Goal: Complete application form

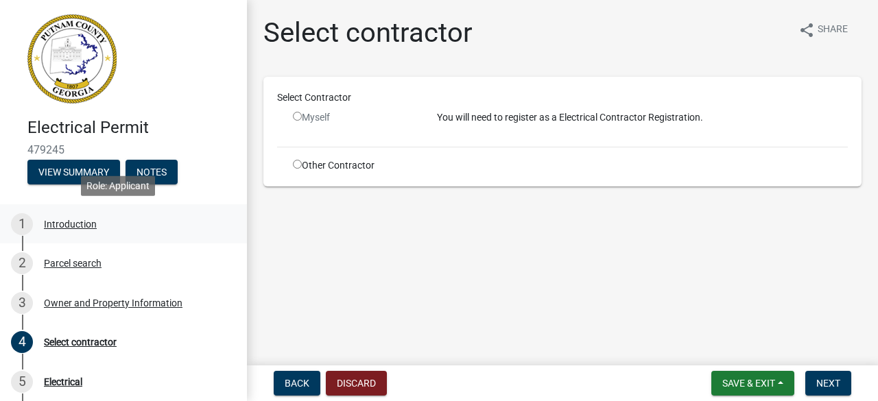
click at [67, 224] on div "Introduction" at bounding box center [70, 224] width 53 height 10
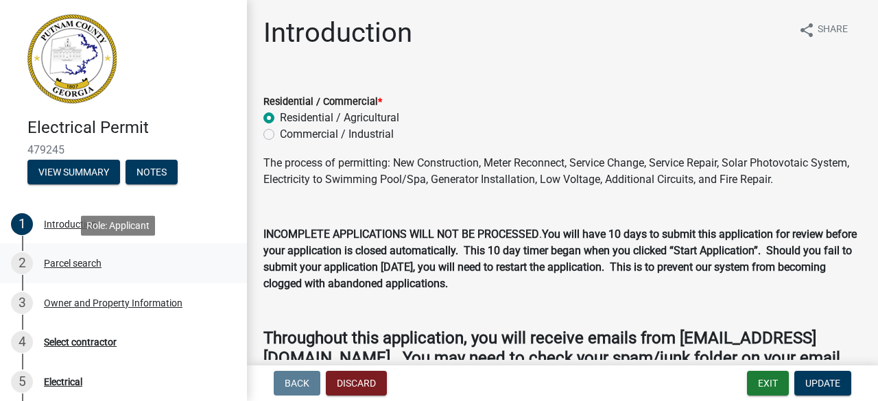
click at [90, 261] on div "Parcel search" at bounding box center [73, 263] width 58 height 10
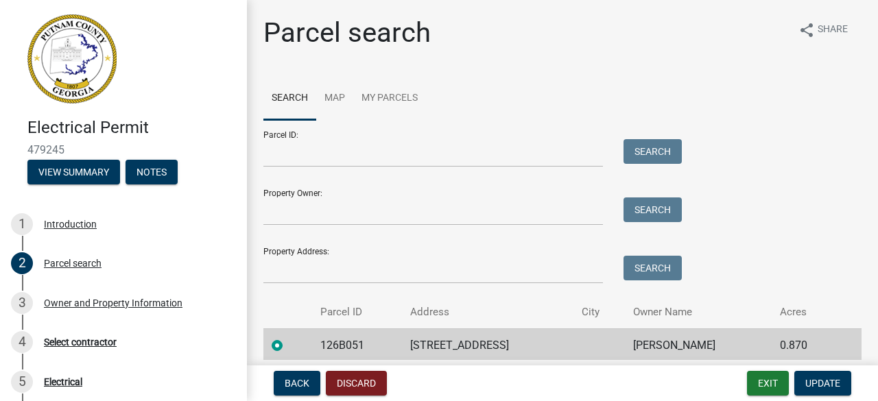
scroll to position [55, 0]
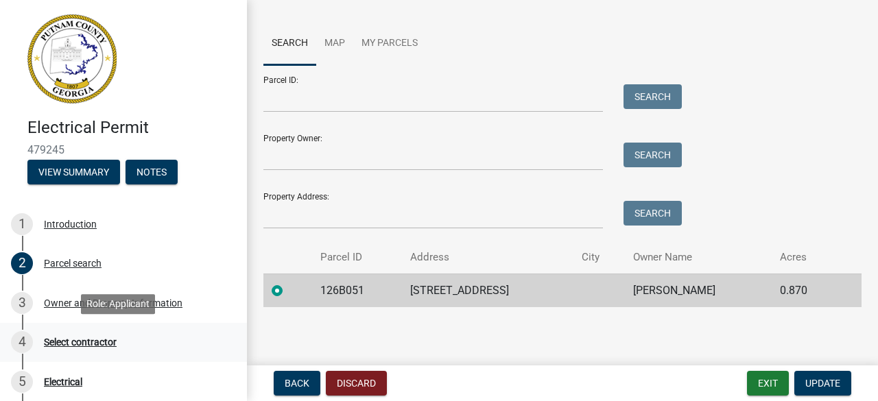
click at [79, 342] on div "Select contractor" at bounding box center [80, 342] width 73 height 10
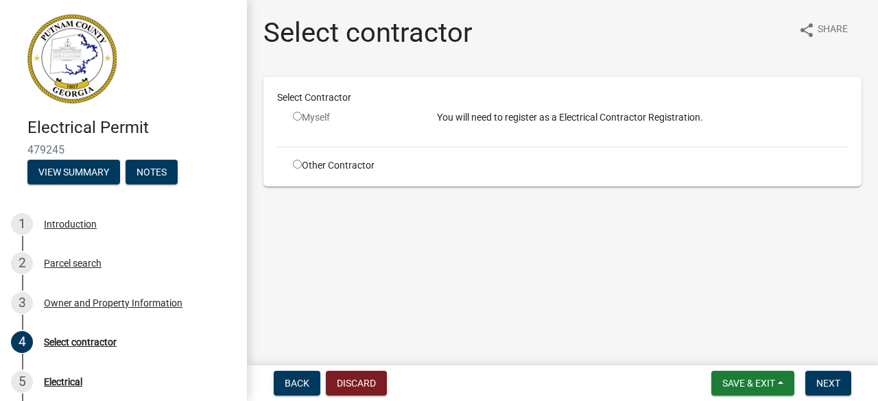
click at [295, 116] on input "radio" at bounding box center [297, 116] width 9 height 9
click at [299, 116] on input "radio" at bounding box center [297, 116] width 9 height 9
click at [298, 117] on input "radio" at bounding box center [297, 116] width 9 height 9
radio input "false"
click at [295, 166] on input "radio" at bounding box center [297, 164] width 9 height 9
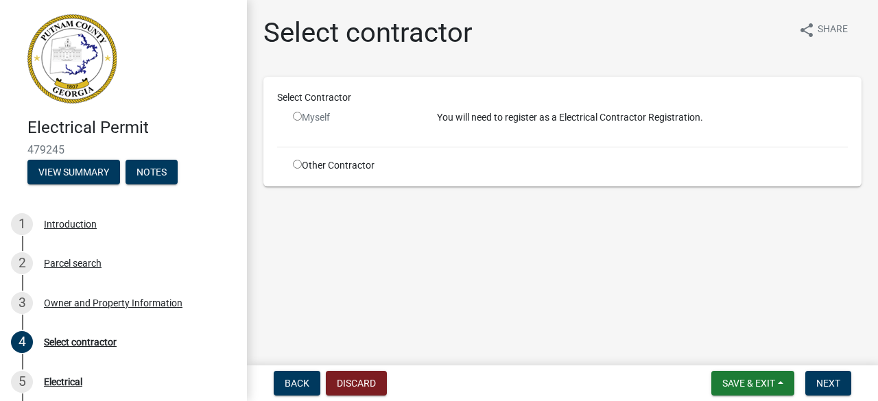
radio input "true"
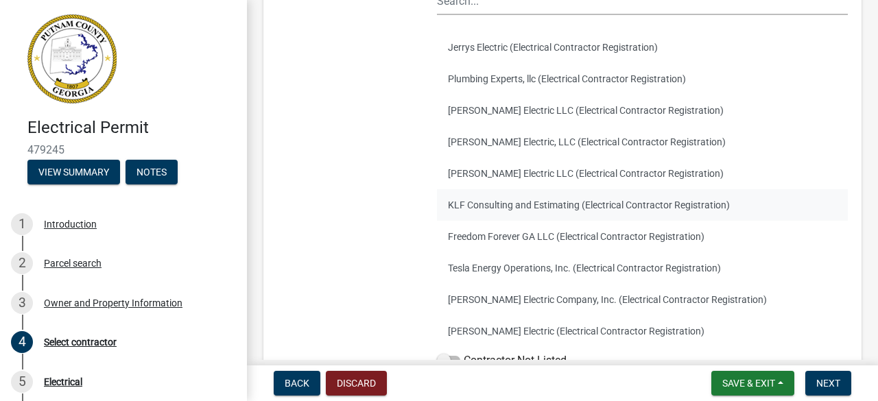
scroll to position [274, 0]
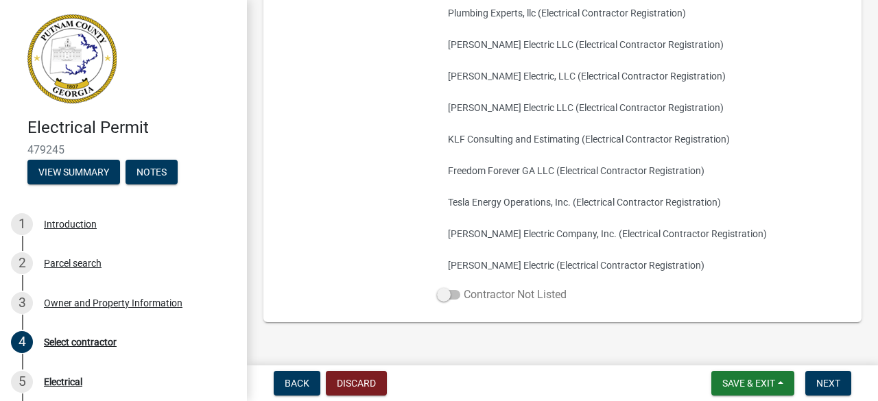
click at [454, 292] on span at bounding box center [448, 295] width 23 height 10
click at [463, 287] on input "Contractor Not Listed" at bounding box center [463, 287] width 0 height 0
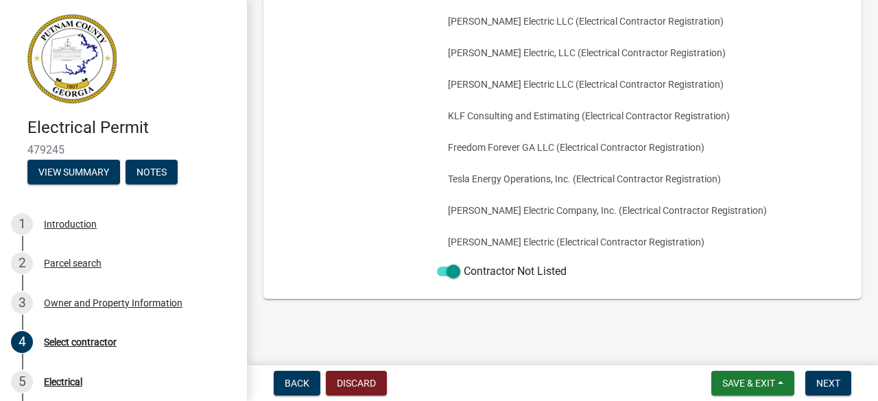
scroll to position [300, 0]
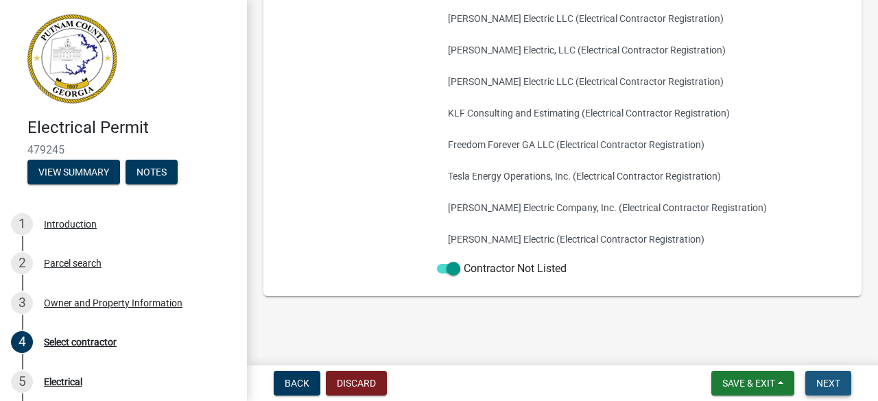
click at [816, 382] on span "Next" at bounding box center [828, 383] width 24 height 11
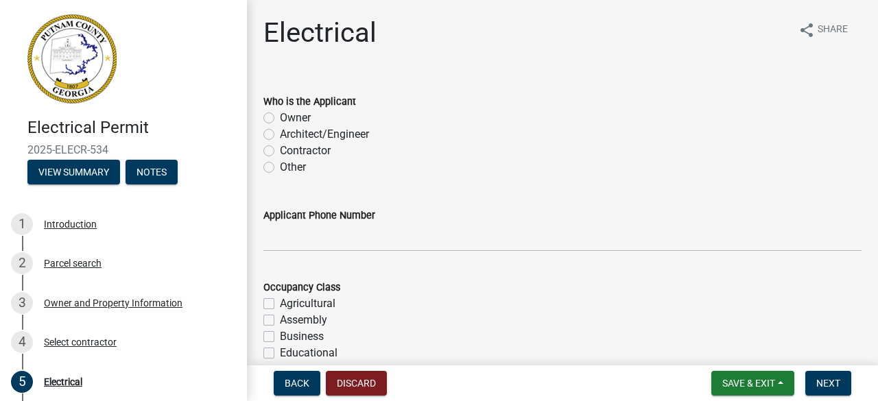
scroll to position [69, 0]
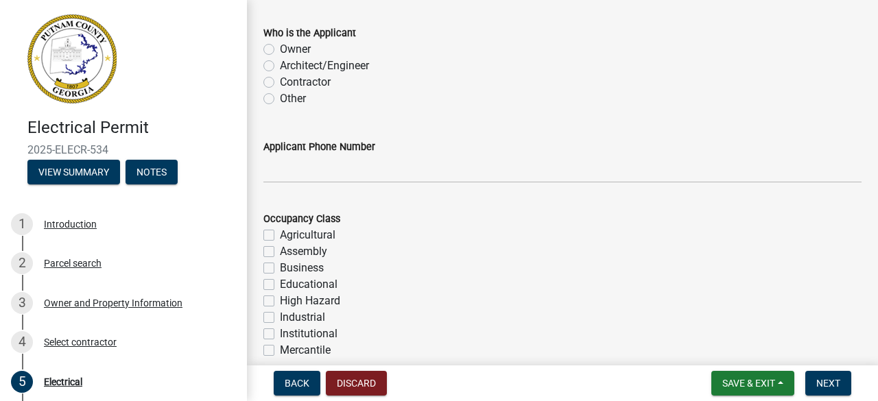
click at [280, 83] on label "Contractor" at bounding box center [305, 82] width 51 height 16
click at [280, 83] on input "Contractor" at bounding box center [284, 78] width 9 height 9
radio input "true"
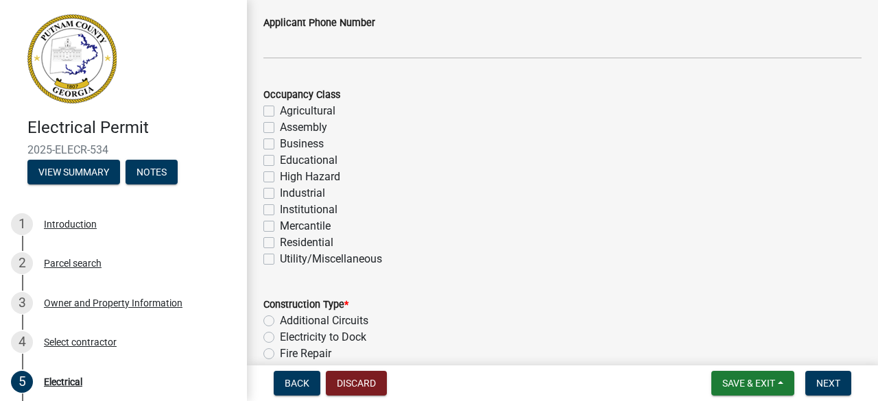
scroll to position [206, 0]
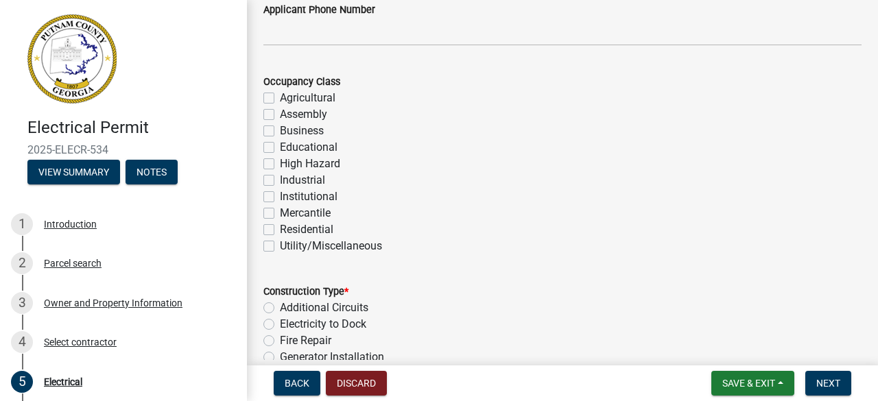
click at [280, 231] on label "Residential" at bounding box center [306, 229] width 53 height 16
click at [280, 230] on input "Residential" at bounding box center [284, 225] width 9 height 9
checkbox input "true"
checkbox input "false"
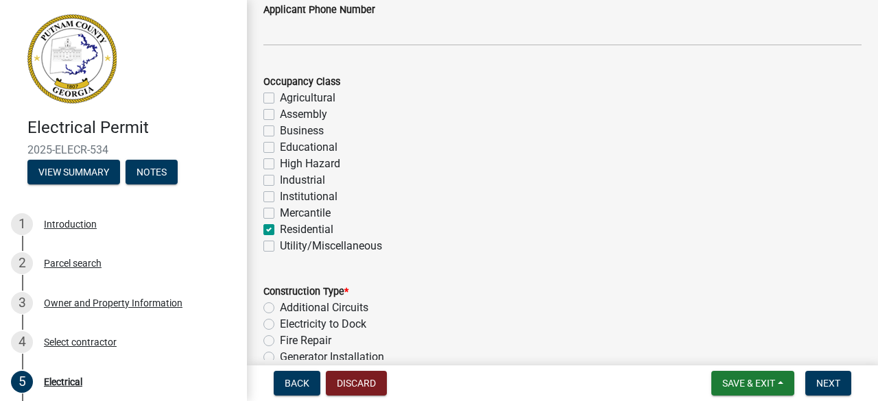
checkbox input "false"
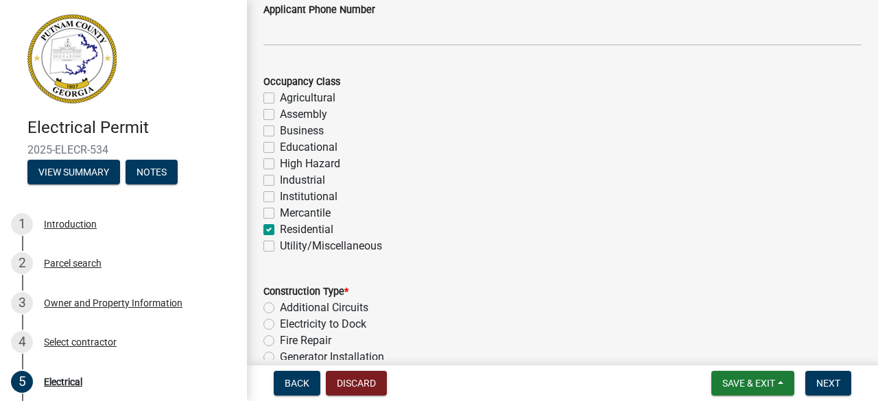
checkbox input "false"
checkbox input "true"
checkbox input "false"
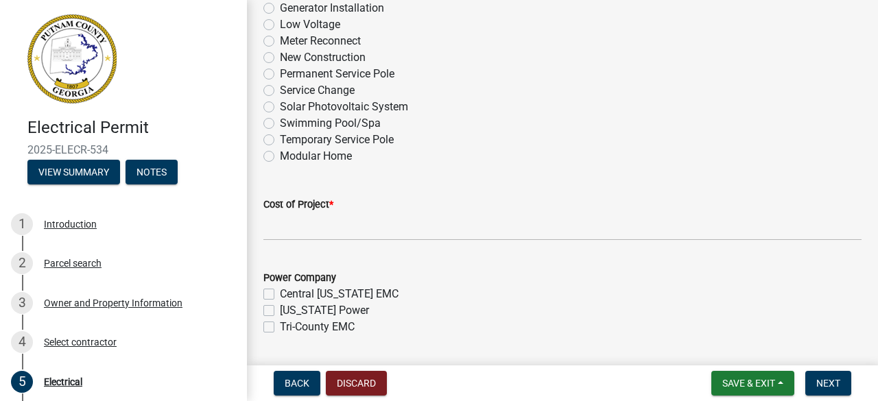
scroll to position [617, 0]
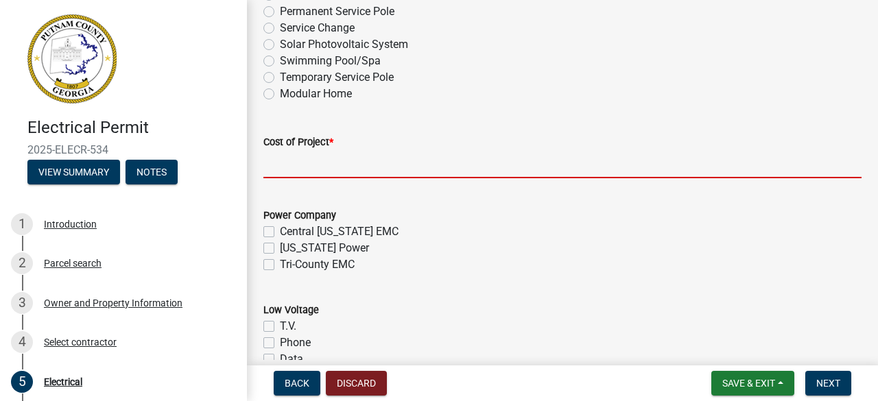
click at [366, 165] on input "text" at bounding box center [562, 164] width 598 height 28
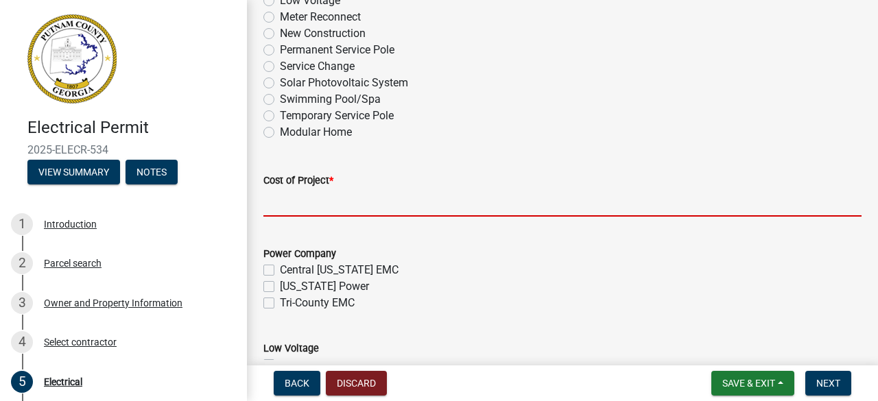
scroll to position [548, 0]
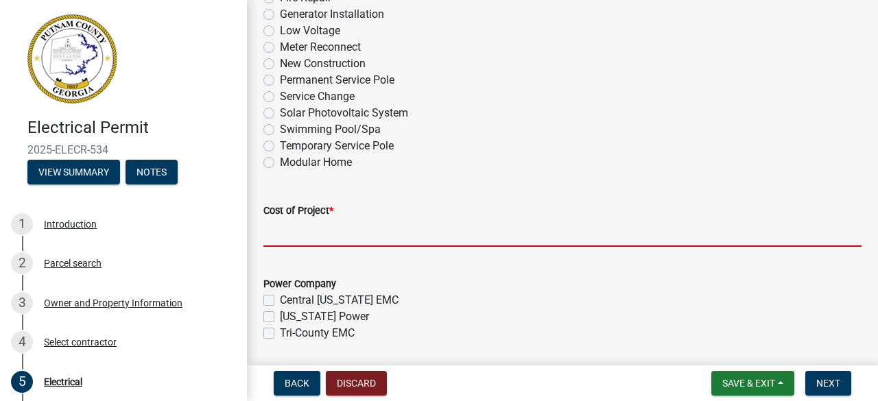
click at [309, 234] on input "text" at bounding box center [562, 233] width 598 height 28
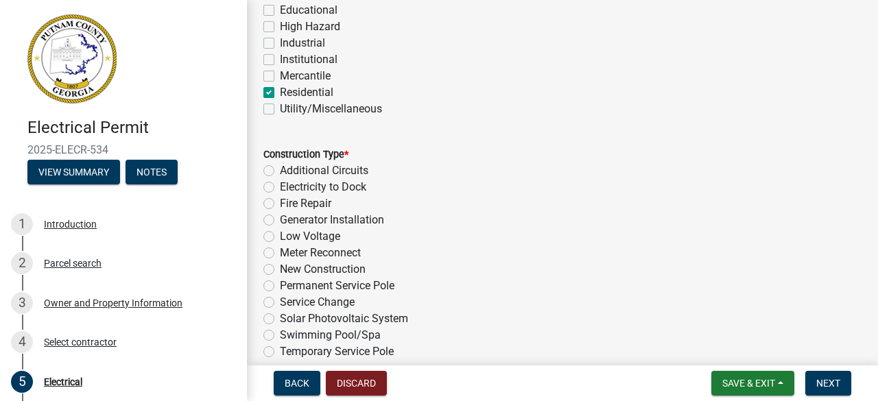
scroll to position [411, 0]
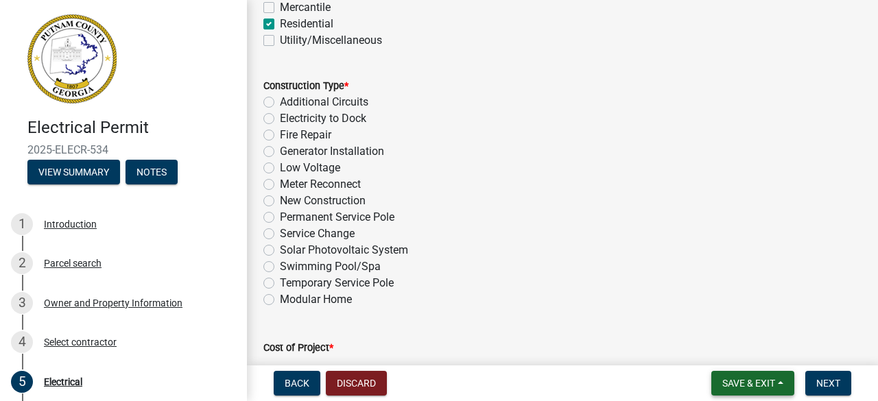
type input "2900"
click at [280, 198] on label "New Construction" at bounding box center [323, 201] width 86 height 16
click at [280, 198] on input "New Construction" at bounding box center [284, 197] width 9 height 9
radio input "true"
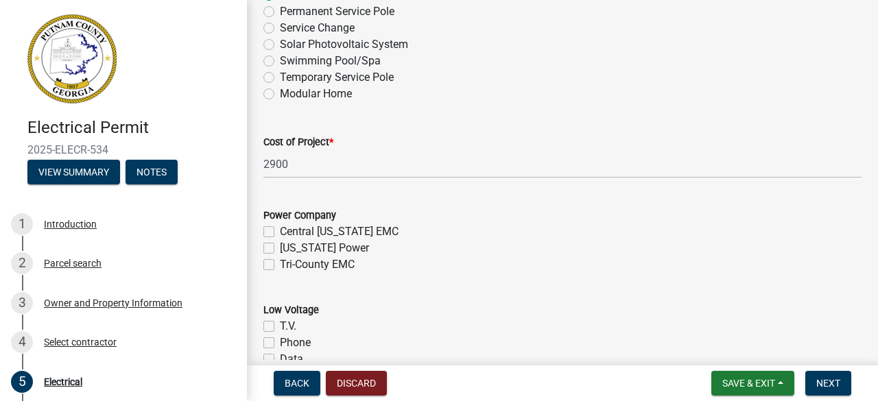
scroll to position [686, 0]
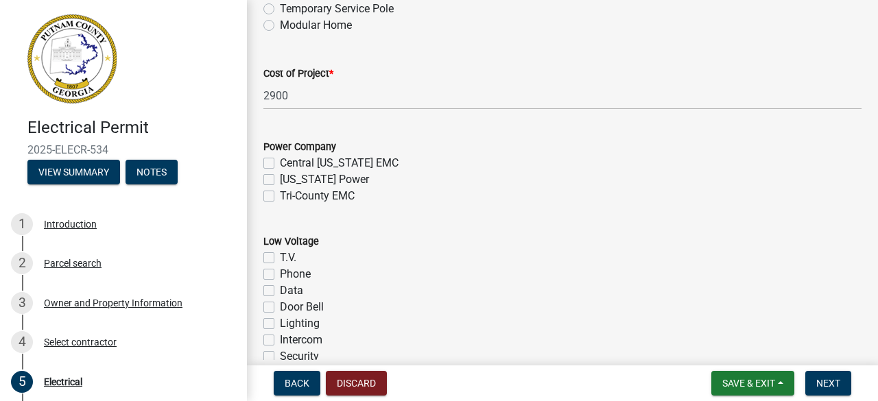
click at [280, 198] on label "Tri-County EMC" at bounding box center [317, 196] width 75 height 16
click at [280, 197] on input "Tri-County EMC" at bounding box center [284, 192] width 9 height 9
checkbox input "true"
checkbox input "false"
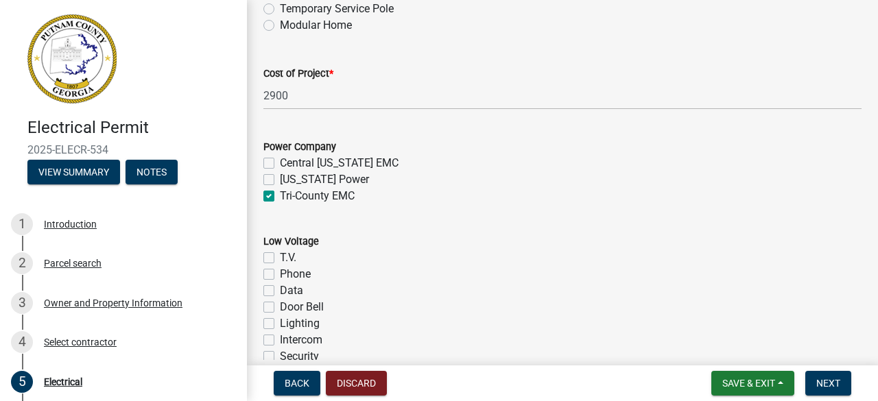
checkbox input "true"
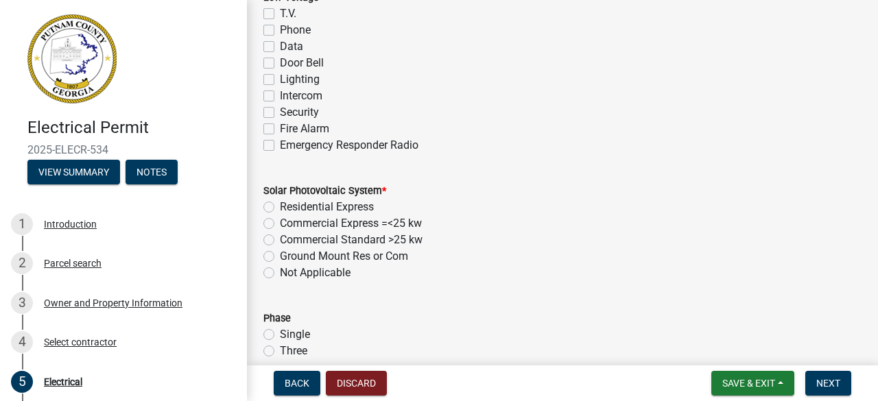
scroll to position [960, 0]
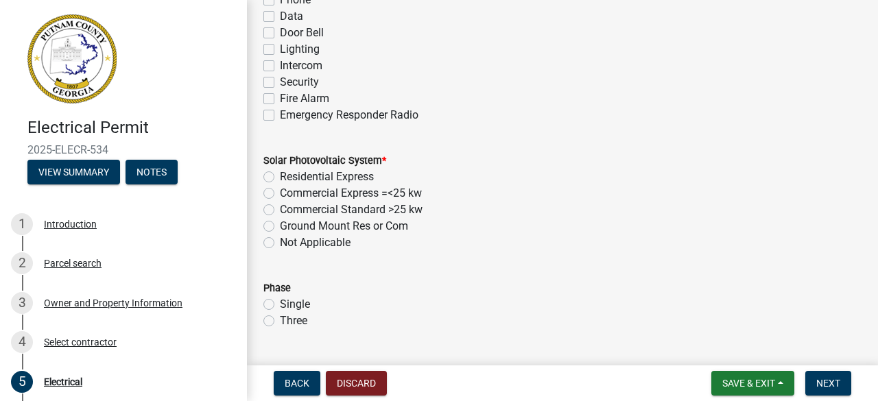
click at [280, 246] on label "Not Applicable" at bounding box center [315, 242] width 71 height 16
click at [280, 243] on input "Not Applicable" at bounding box center [284, 238] width 9 height 9
radio input "true"
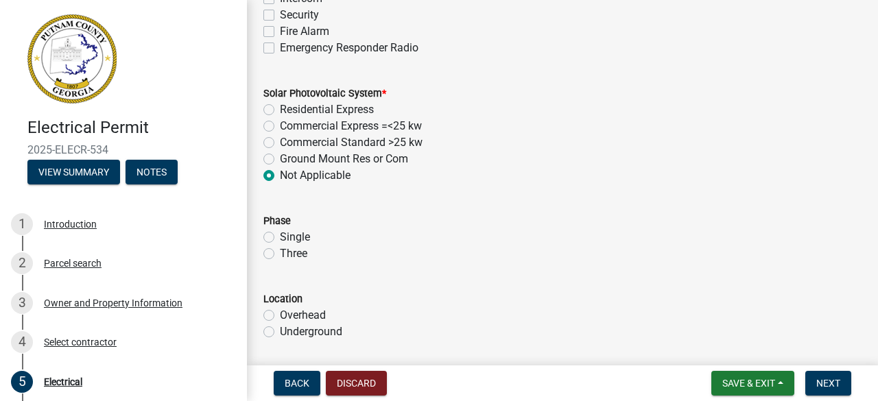
scroll to position [1028, 0]
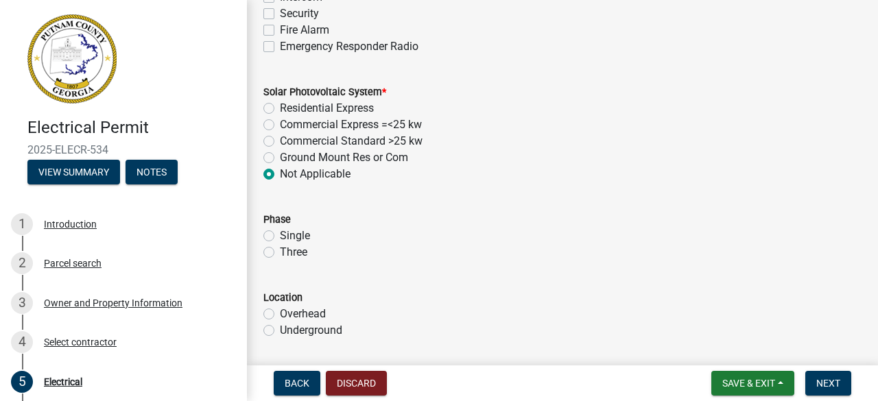
click at [280, 237] on label "Single" at bounding box center [295, 236] width 30 height 16
click at [280, 237] on input "Single" at bounding box center [284, 232] width 9 height 9
radio input "true"
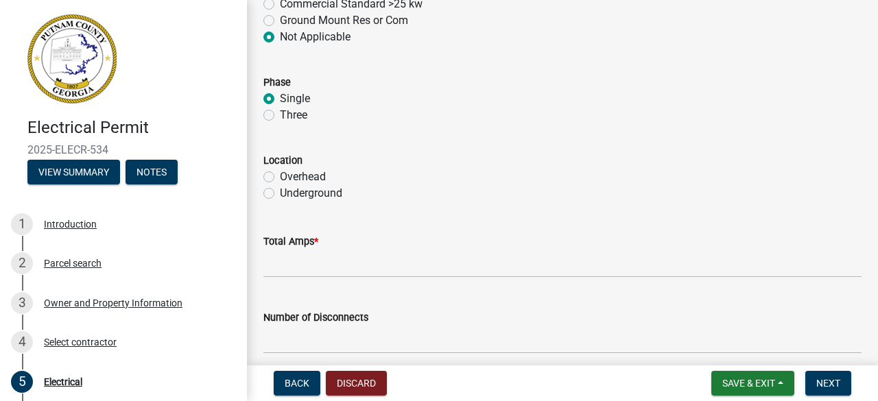
scroll to position [1234, 0]
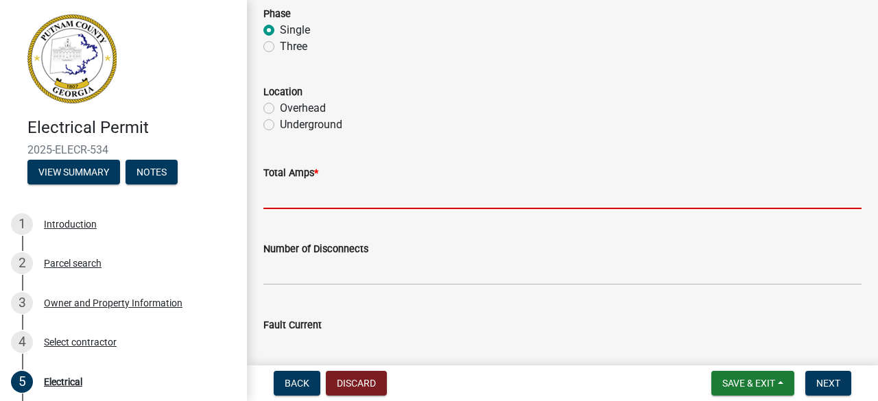
click at [280, 195] on input "text" at bounding box center [562, 195] width 598 height 28
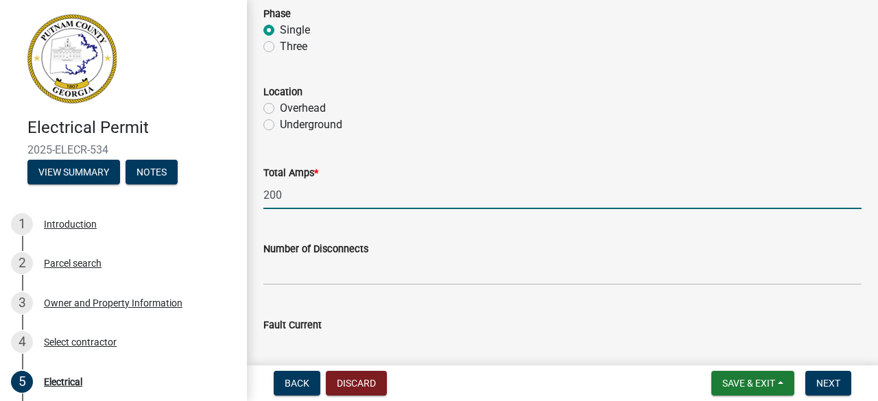
scroll to position [1303, 0]
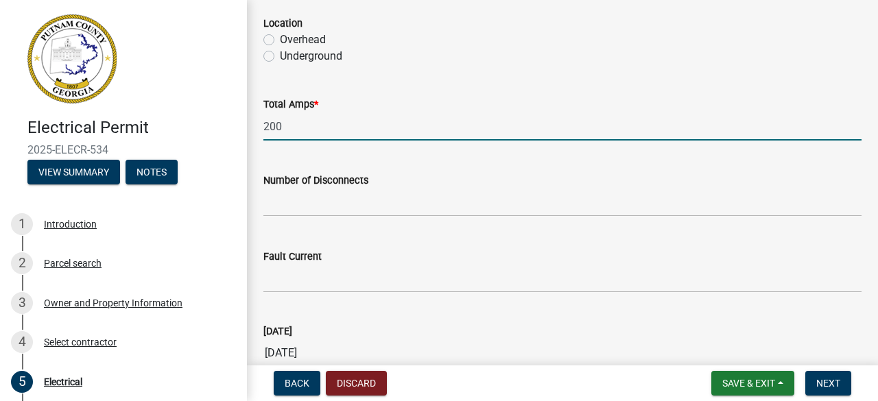
type input "200"
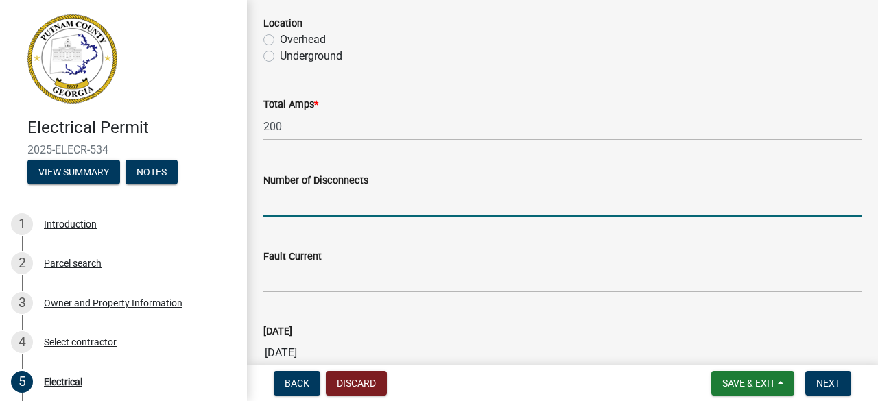
click at [366, 210] on input "text" at bounding box center [562, 203] width 598 height 28
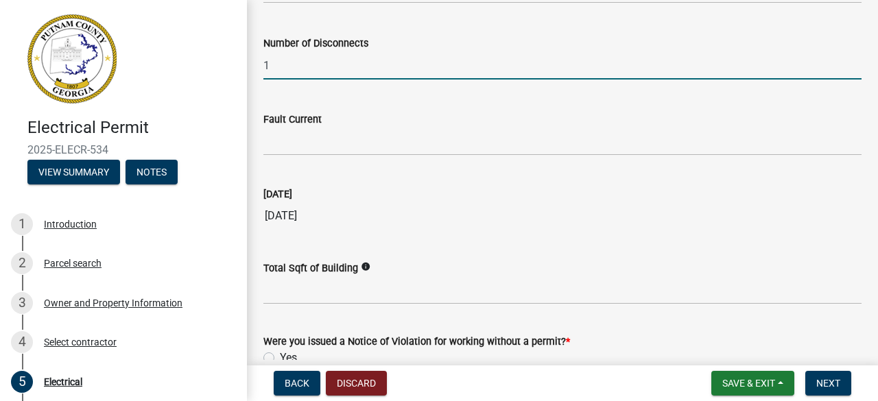
scroll to position [1508, 0]
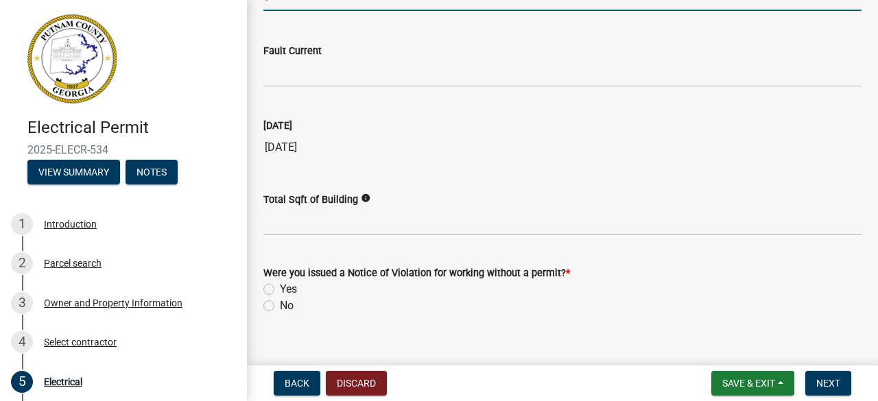
type input "1"
click at [280, 304] on label "No" at bounding box center [287, 306] width 14 height 16
click at [280, 304] on input "No" at bounding box center [284, 302] width 9 height 9
radio input "true"
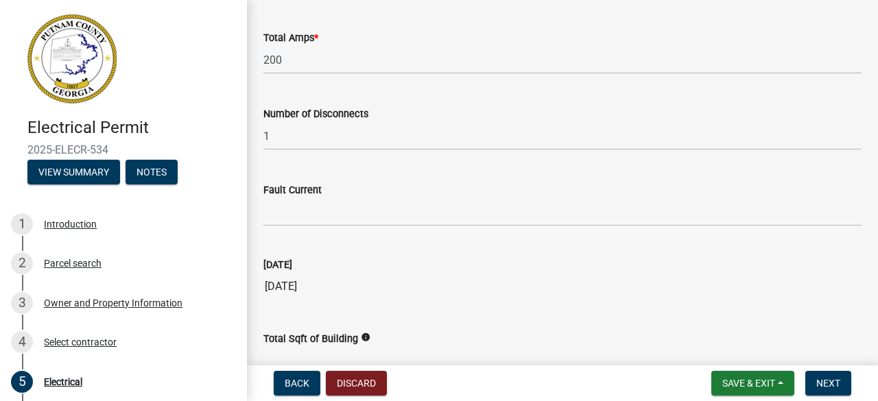
scroll to position [1390, 0]
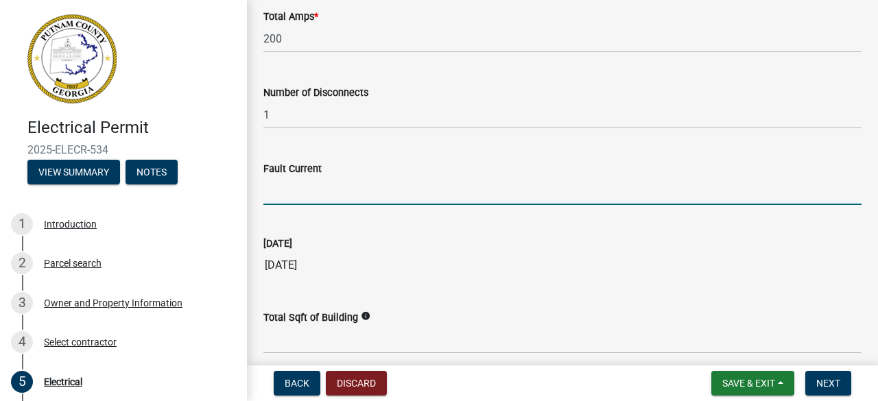
click at [341, 194] on input "Fault Current" at bounding box center [562, 191] width 598 height 28
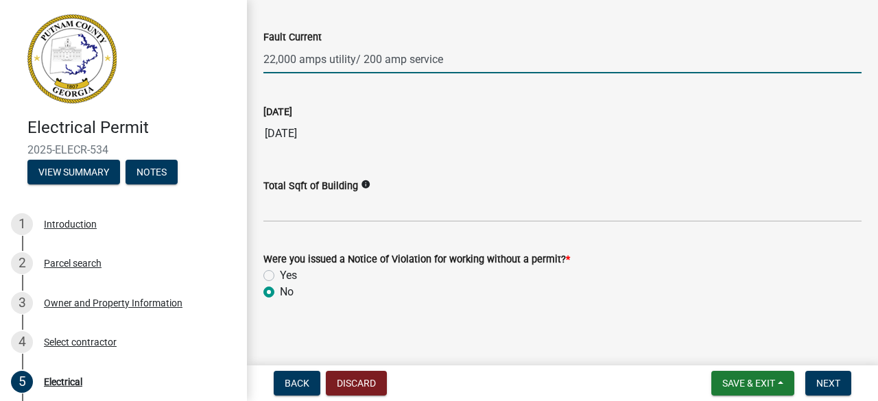
scroll to position [1527, 0]
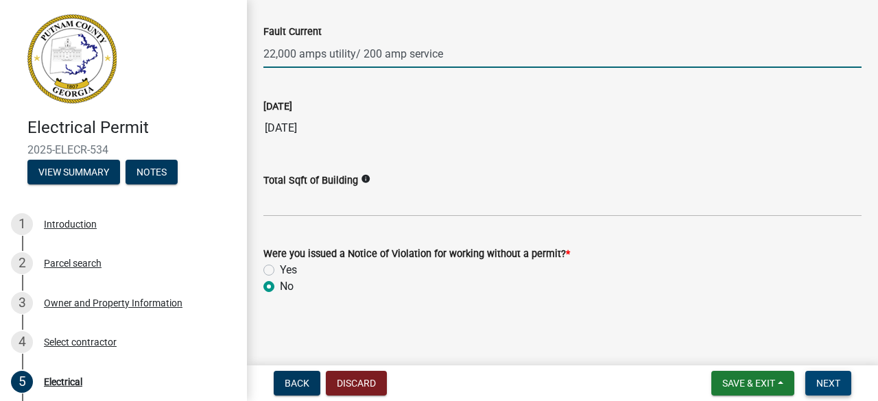
type input "22,000 amps utility/ 200 amp service"
click at [834, 387] on span "Next" at bounding box center [828, 383] width 24 height 11
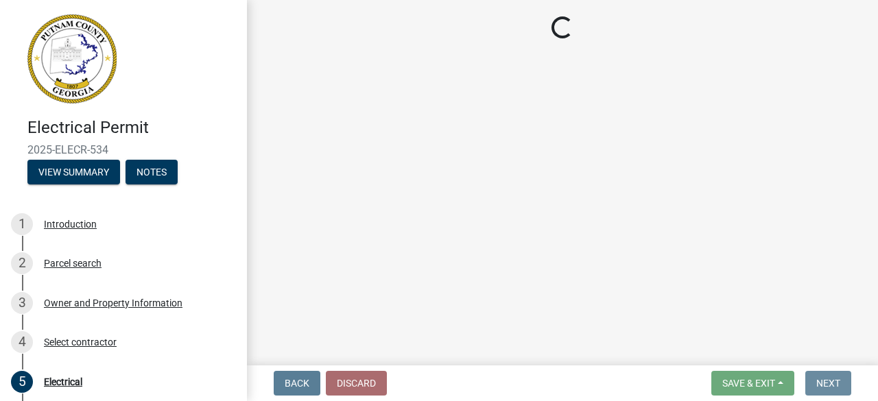
scroll to position [0, 0]
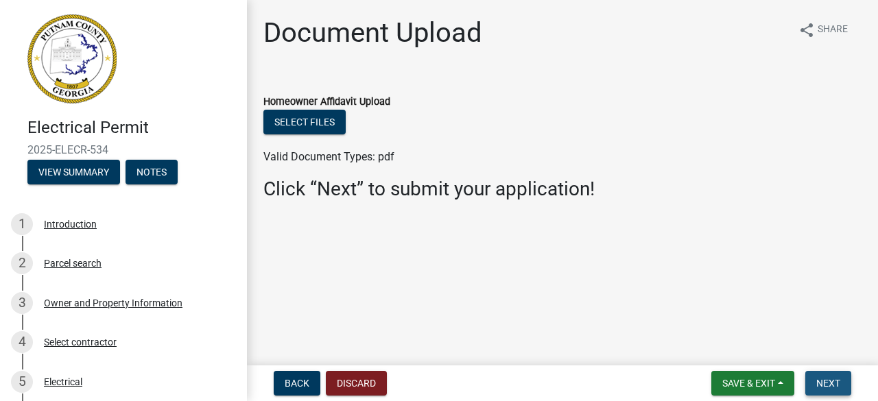
click at [832, 385] on span "Next" at bounding box center [828, 383] width 24 height 11
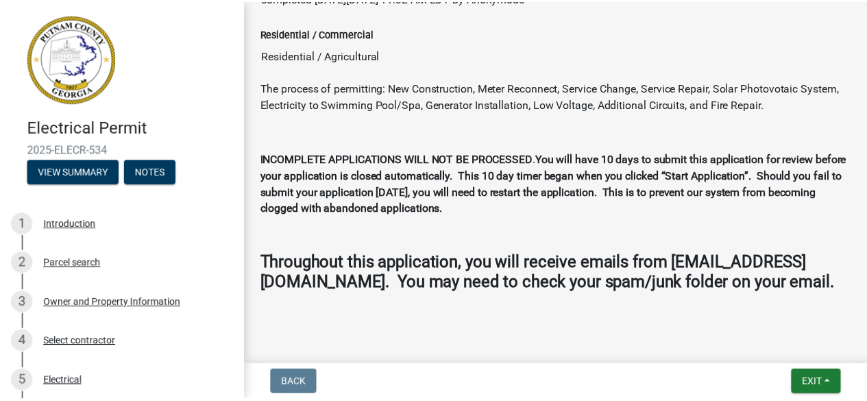
scroll to position [234, 0]
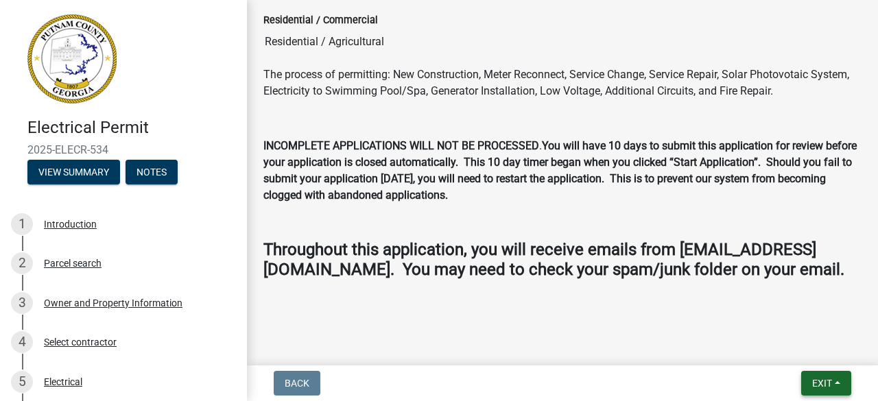
click at [819, 386] on span "Exit" at bounding box center [822, 383] width 20 height 11
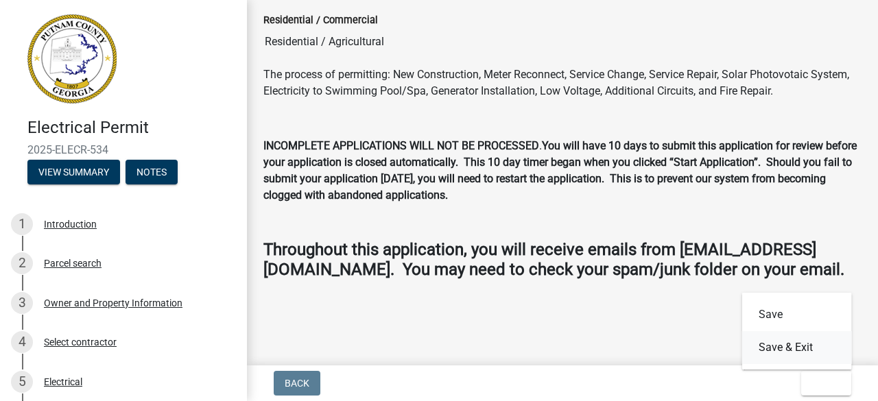
click at [784, 349] on button "Save & Exit" at bounding box center [797, 347] width 110 height 33
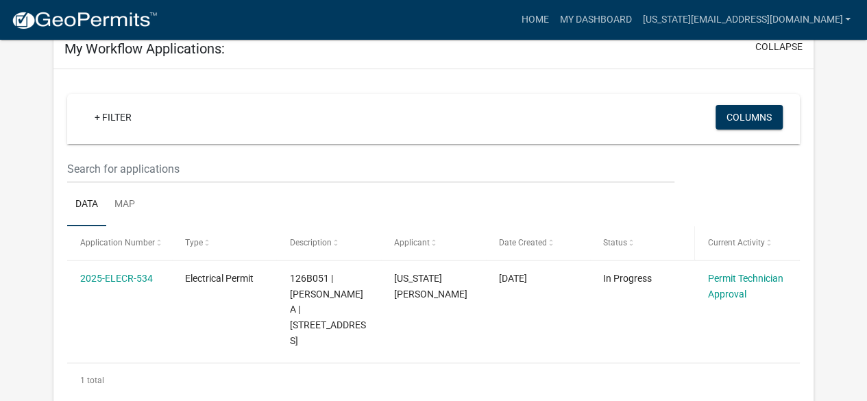
scroll to position [137, 0]
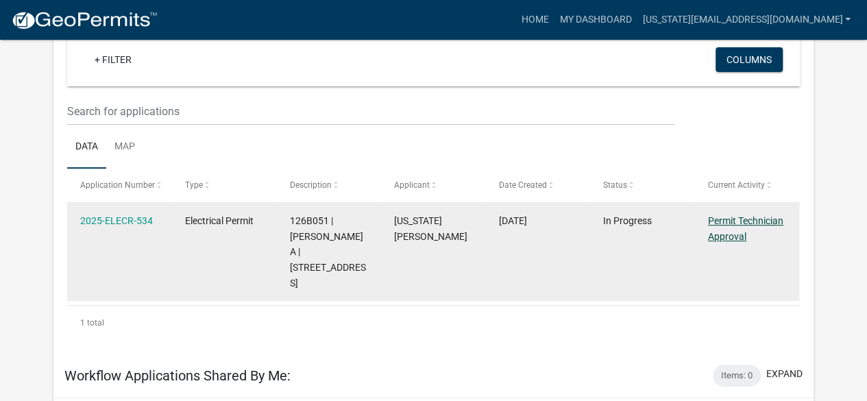
click at [714, 221] on link "Permit Technician Approval" at bounding box center [745, 228] width 75 height 27
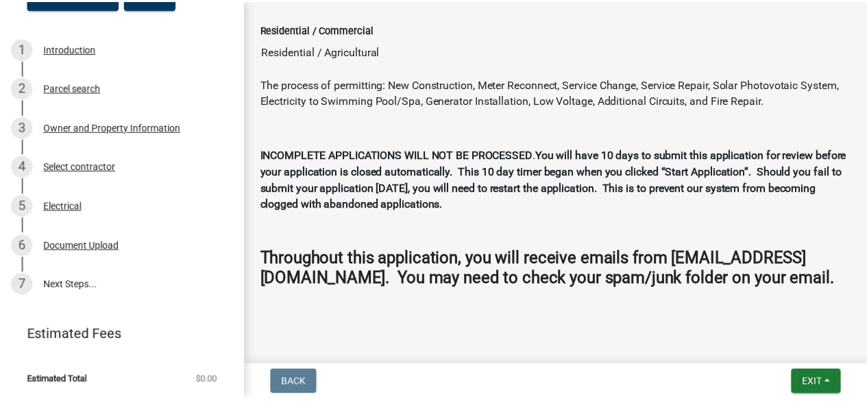
scroll to position [206, 0]
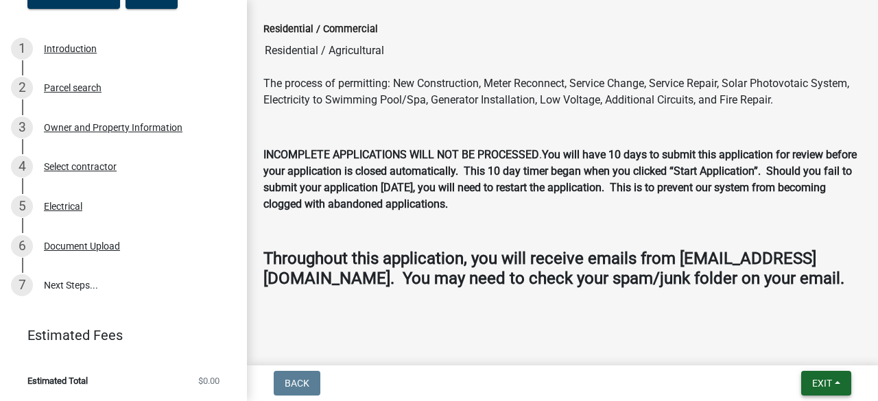
click at [813, 382] on span "Exit" at bounding box center [822, 383] width 20 height 11
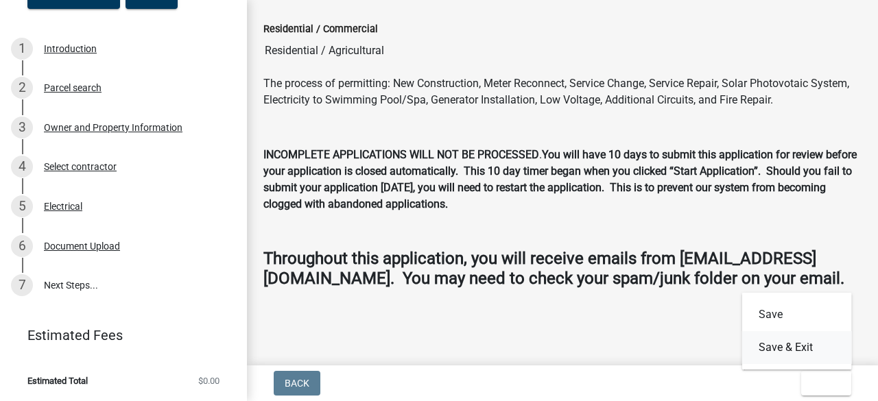
click at [780, 350] on button "Save & Exit" at bounding box center [797, 347] width 110 height 33
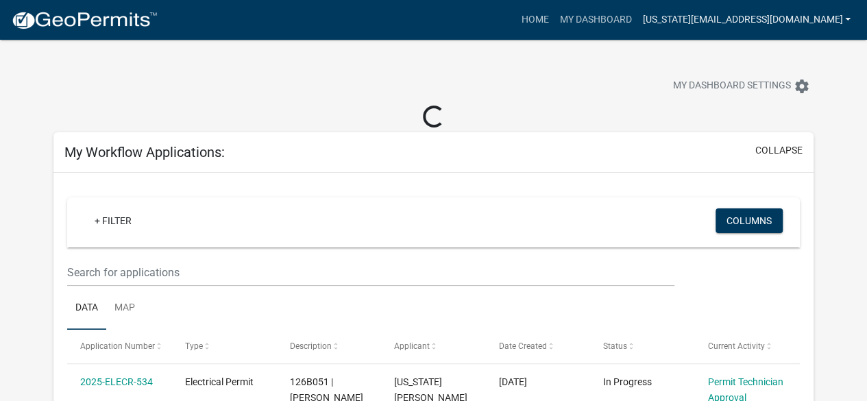
click at [841, 19] on link "[US_STATE][EMAIL_ADDRESS][DOMAIN_NAME]" at bounding box center [746, 20] width 219 height 26
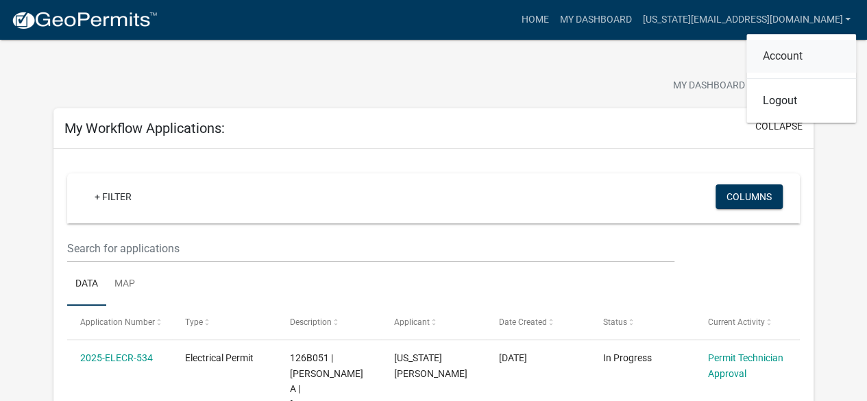
click at [800, 53] on link "Account" at bounding box center [802, 56] width 110 height 33
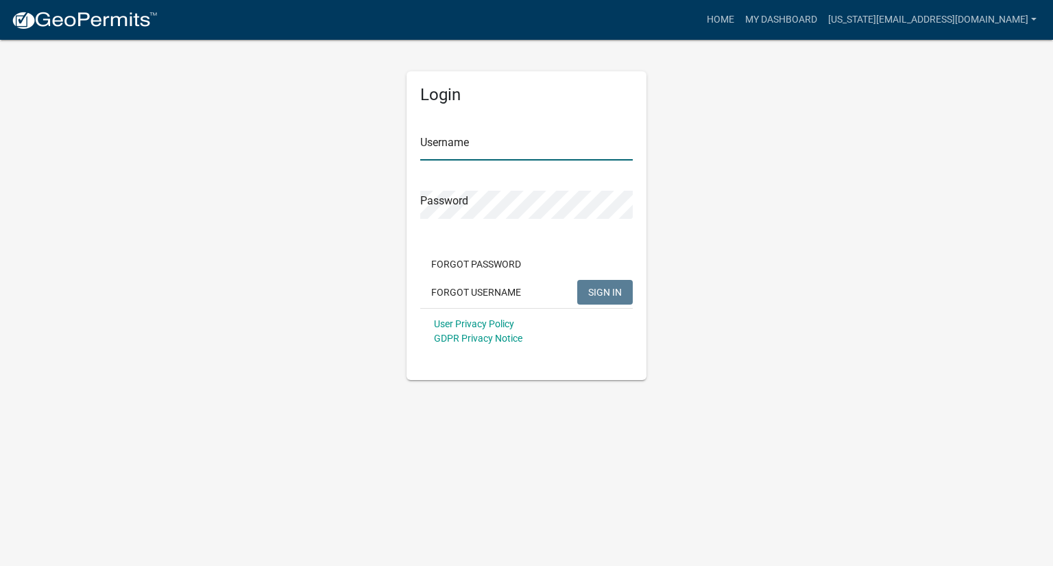
type input "[US_STATE][EMAIL_ADDRESS][DOMAIN_NAME]"
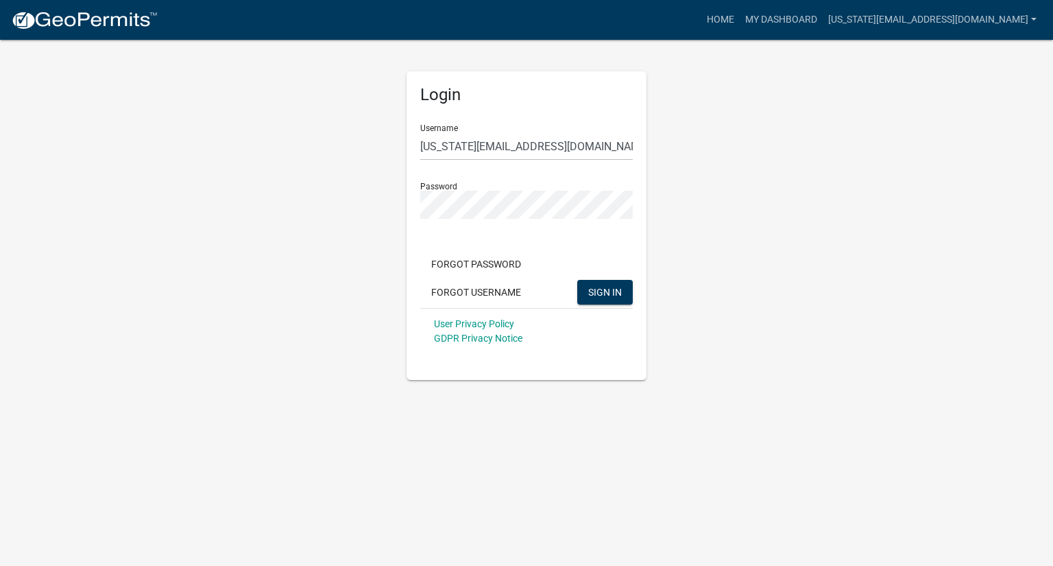
click at [812, 200] on div "Login Username [US_STATE][EMAIL_ADDRESS][DOMAIN_NAME] Password Forgot Password …" at bounding box center [527, 208] width 782 height 341
click at [259, 101] on div "Login Username [US_STATE][EMAIL_ADDRESS][DOMAIN_NAME] Password Forgot Password …" at bounding box center [527, 208] width 782 height 341
